Goal: Information Seeking & Learning: Compare options

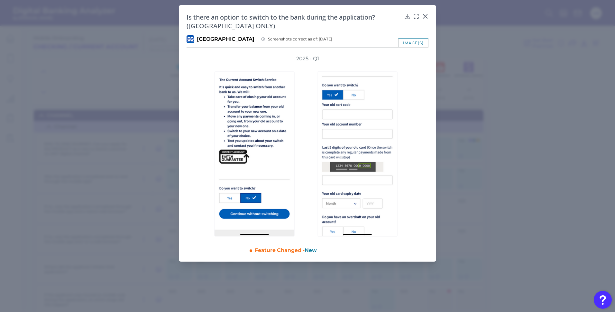
scroll to position [2466, 0]
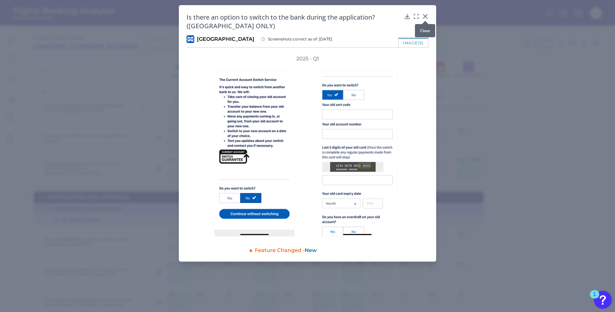
click at [425, 15] on icon at bounding box center [425, 16] width 6 height 6
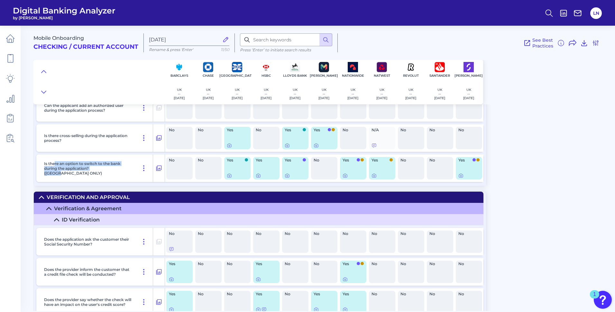
drag, startPoint x: 55, startPoint y: 167, endPoint x: 108, endPoint y: 170, distance: 52.8
click at [108, 170] on p "Is there an option to switch to the bank during the application? ([GEOGRAPHIC_D…" at bounding box center [88, 168] width 88 height 14
click at [323, 166] on div "No" at bounding box center [324, 168] width 26 height 23
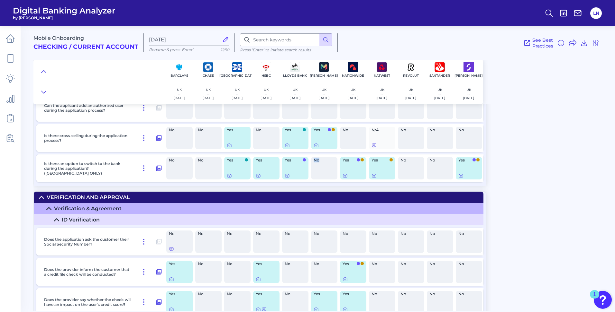
click at [323, 166] on div "No" at bounding box center [324, 168] width 26 height 23
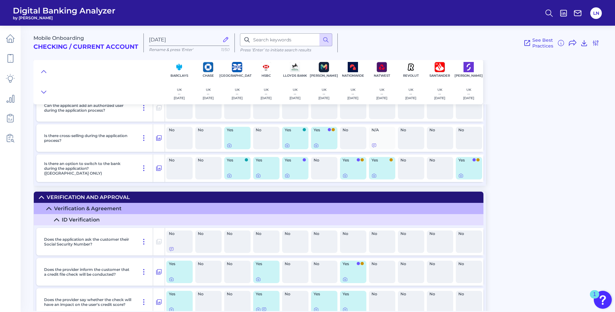
click at [319, 162] on span "No" at bounding box center [321, 160] width 17 height 4
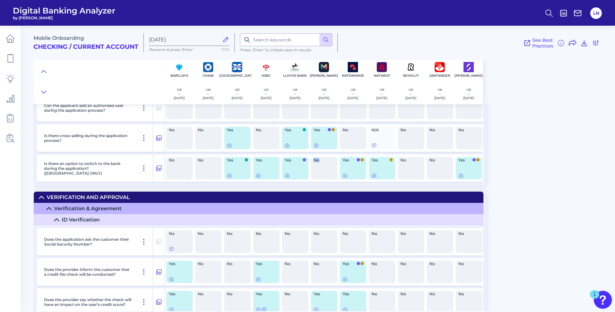
click at [319, 162] on span "No" at bounding box center [321, 160] width 17 height 4
drag, startPoint x: 46, startPoint y: 171, endPoint x: 101, endPoint y: 174, distance: 55.1
click at [101, 174] on div "Is there an option to switch to the bank during the application? ([GEOGRAPHIC_D…" at bounding box center [97, 169] width 112 height 28
drag, startPoint x: 101, startPoint y: 174, endPoint x: 131, endPoint y: 179, distance: 29.6
click at [131, 179] on div "Is there an option to switch to the bank during the application? ([GEOGRAPHIC_D…" at bounding box center [97, 169] width 112 height 28
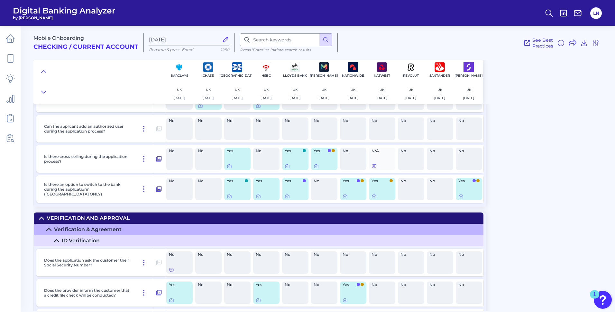
scroll to position [2434, 0]
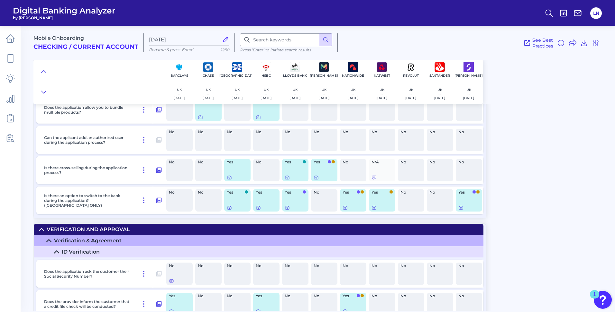
drag, startPoint x: 18, startPoint y: 195, endPoint x: 20, endPoint y: 207, distance: 12.1
drag, startPoint x: 28, startPoint y: 204, endPoint x: 31, endPoint y: 188, distance: 16.1
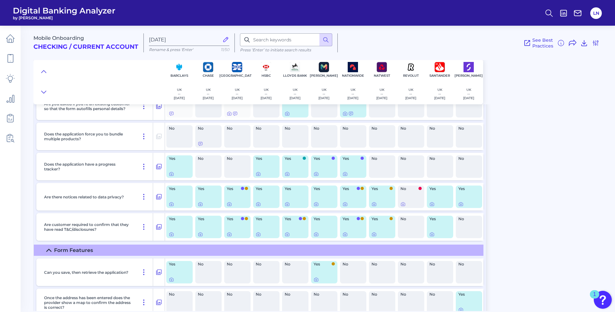
scroll to position [1112, 0]
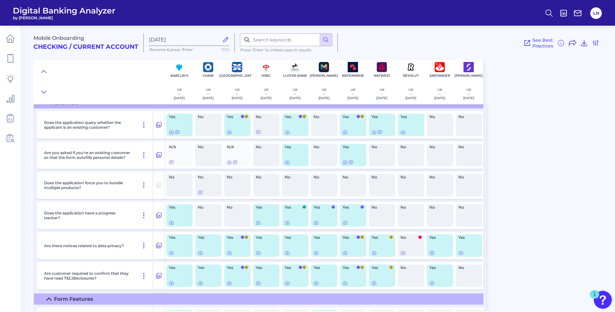
drag, startPoint x: 117, startPoint y: 204, endPoint x: 121, endPoint y: 173, distance: 31.1
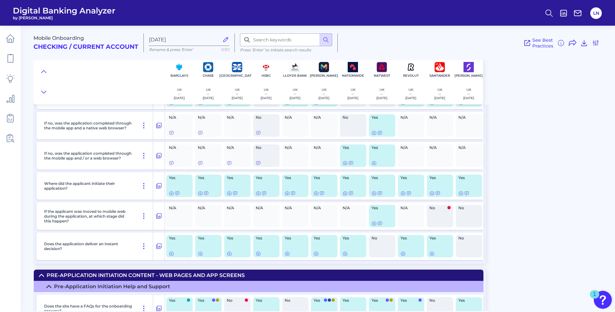
scroll to position [0, 0]
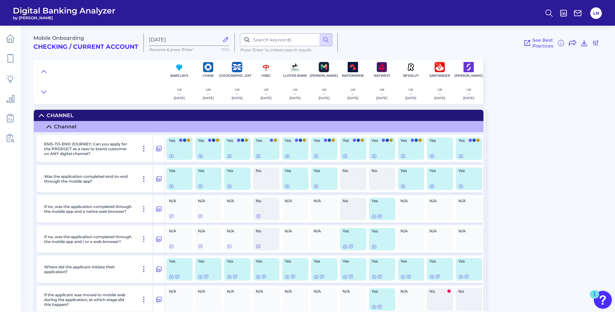
click at [527, 109] on div "Mobile Onboarding Checking / Current Account Oct 01 2025 Rename & press 'Enter'…" at bounding box center [323, 166] width 581 height 291
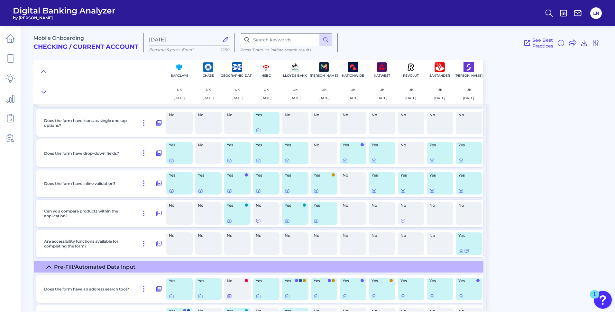
scroll to position [1607, 0]
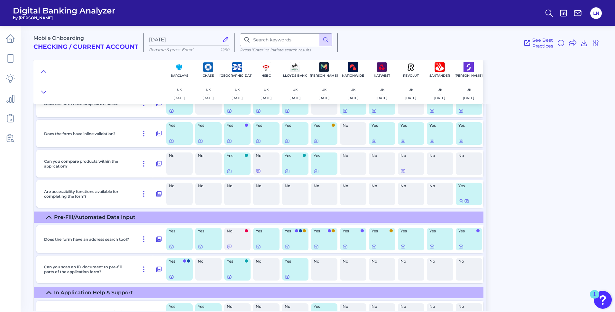
click at [555, 195] on div "Mobile Onboarding Checking / Current Account Oct 01 2025 Rename & press 'Enter'…" at bounding box center [323, 166] width 581 height 291
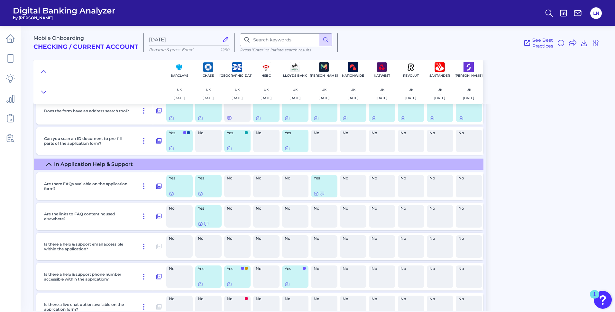
scroll to position [1865, 0]
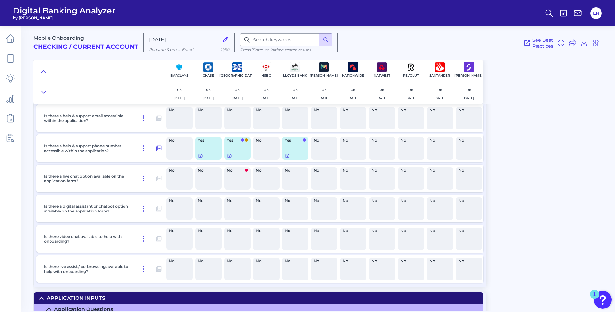
click at [543, 162] on div "Mobile Onboarding Checking / Current Account Oct 01 2025 Rename & press 'Enter'…" at bounding box center [323, 166] width 581 height 291
click at [540, 161] on div "Mobile Onboarding Checking / Current Account Oct 01 2025 Rename & press 'Enter'…" at bounding box center [323, 166] width 581 height 291
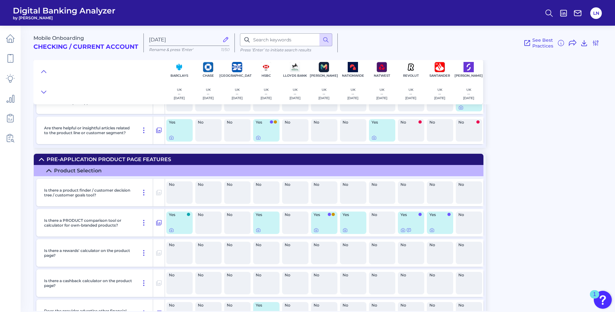
scroll to position [0, 0]
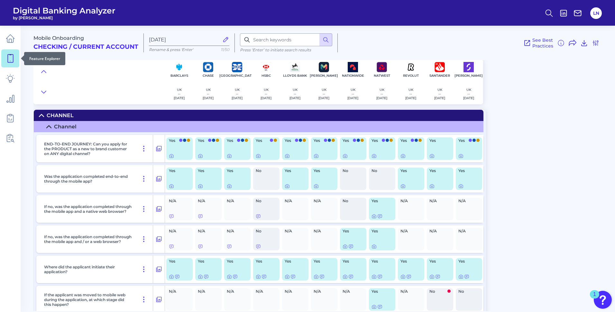
click at [6, 63] on icon at bounding box center [10, 58] width 9 height 9
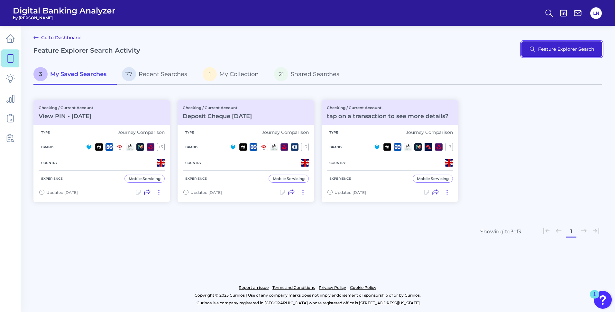
click at [571, 53] on button "Feature Explorer Search" at bounding box center [561, 48] width 81 height 15
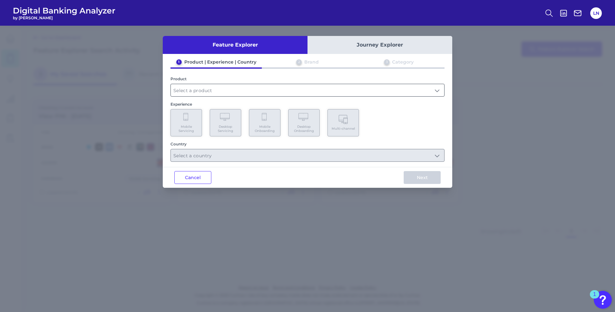
click at [422, 90] on input "text" at bounding box center [307, 90] width 273 height 12
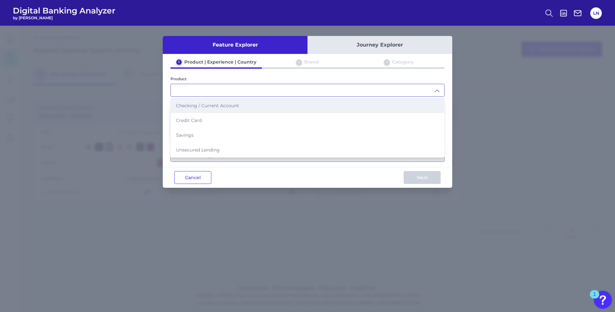
click at [223, 109] on li "Checking / Current Account" at bounding box center [307, 105] width 273 height 15
type input "Checking / Current Account"
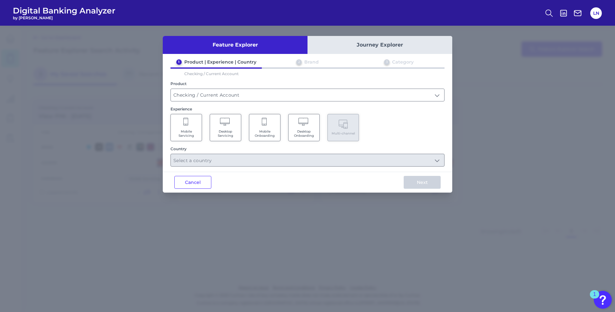
click at [189, 133] on span "Mobile Servicing" at bounding box center [186, 134] width 24 height 8
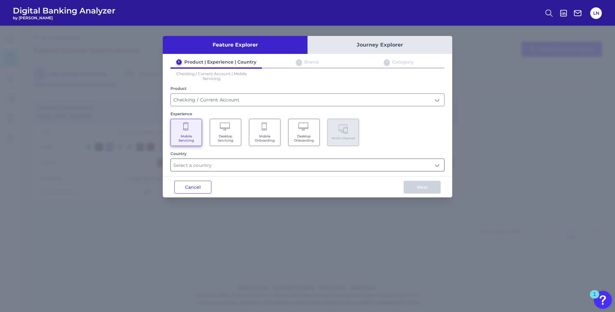
click at [249, 169] on input "text" at bounding box center [307, 165] width 273 height 12
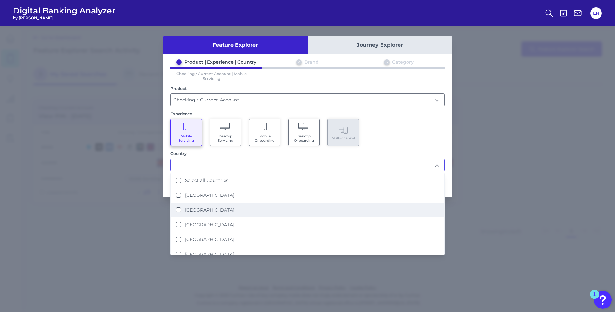
click at [176, 208] on li "United Kingdom" at bounding box center [307, 210] width 273 height 15
type input "United Kingdom"
click at [452, 122] on div "1 Product | Experience | Country 2 Brand 3 Category Checking / Current Account …" at bounding box center [307, 115] width 289 height 113
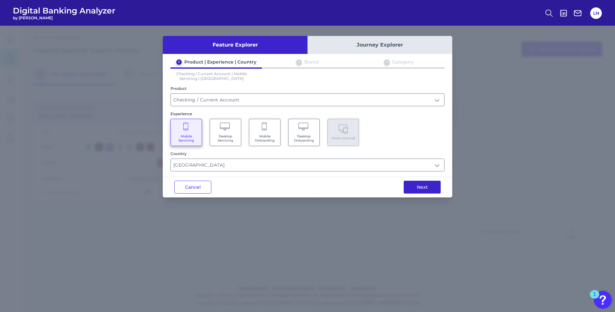
click at [425, 187] on button "Next" at bounding box center [421, 187] width 37 height 13
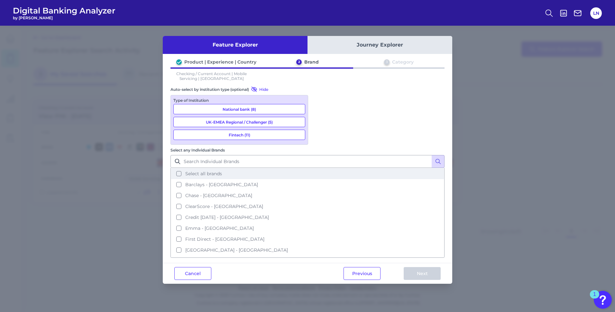
click at [320, 168] on button "Select all brands" at bounding box center [307, 173] width 273 height 11
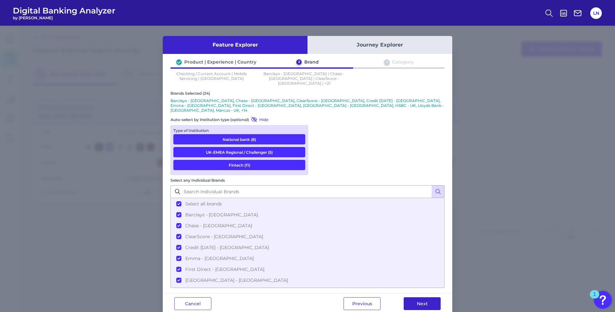
click at [418, 298] on button "Next" at bounding box center [421, 304] width 37 height 13
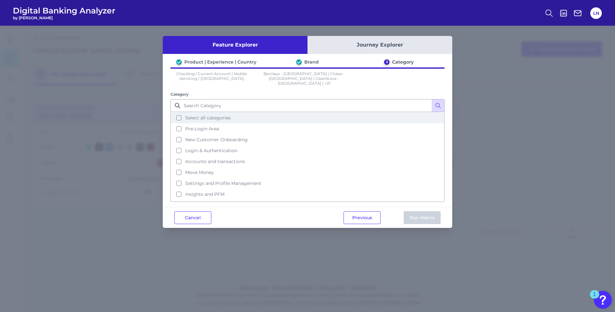
click at [175, 113] on button "Select all categories" at bounding box center [307, 118] width 273 height 11
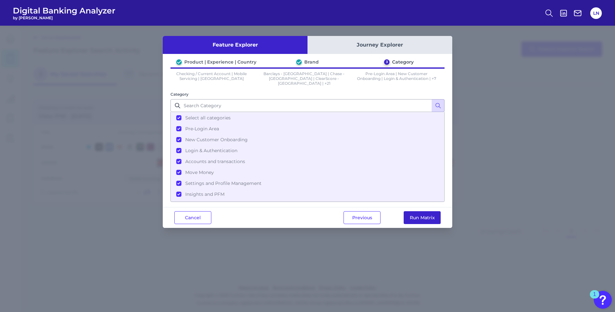
click at [418, 212] on button "Run Matrix" at bounding box center [421, 218] width 37 height 13
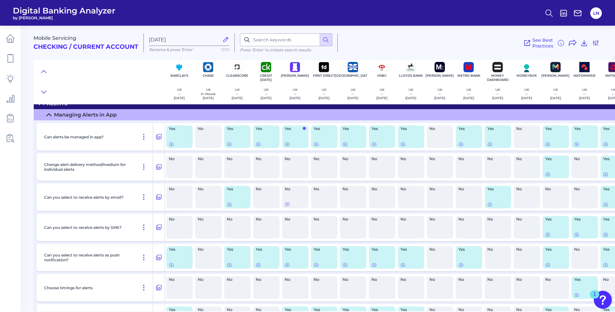
scroll to position [9067, 0]
